Goal: Transaction & Acquisition: Subscribe to service/newsletter

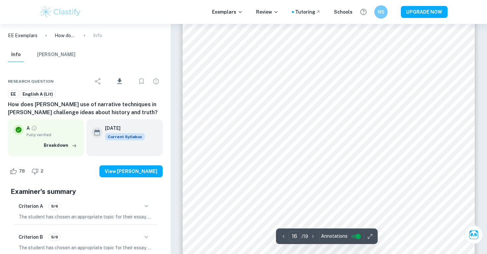
scroll to position [6026, 0]
click at [416, 13] on button "UPGRADE NOW" at bounding box center [424, 12] width 47 height 12
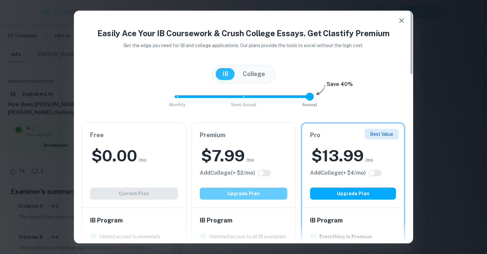
click at [252, 192] on button "Upgrade Plan" at bounding box center [244, 193] width 88 height 12
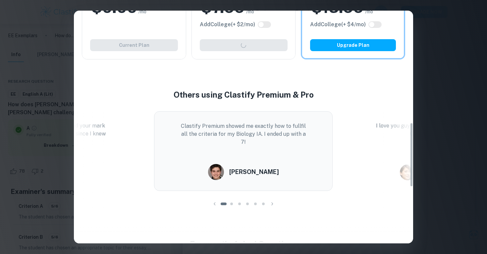
scroll to position [401, 0]
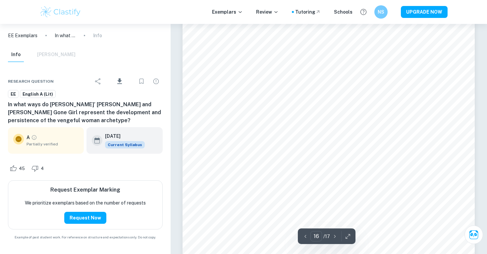
type input "15"
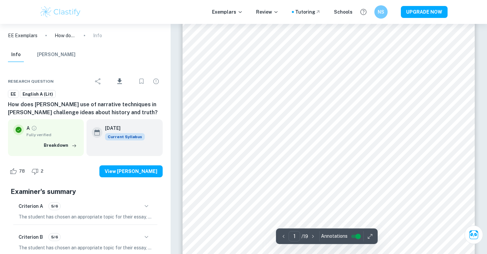
scroll to position [14, 0]
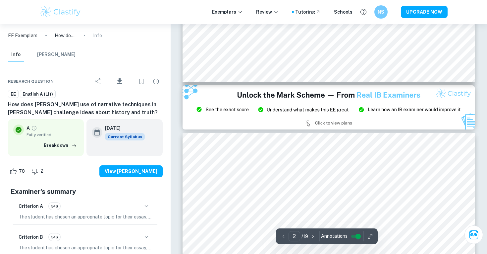
type input "3"
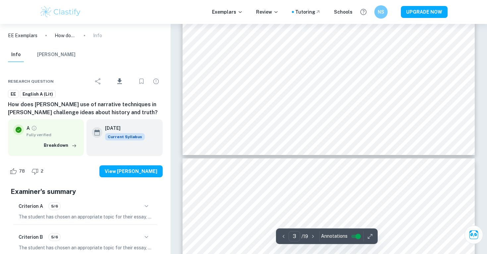
scroll to position [1112, 0]
